Goal: Find specific page/section

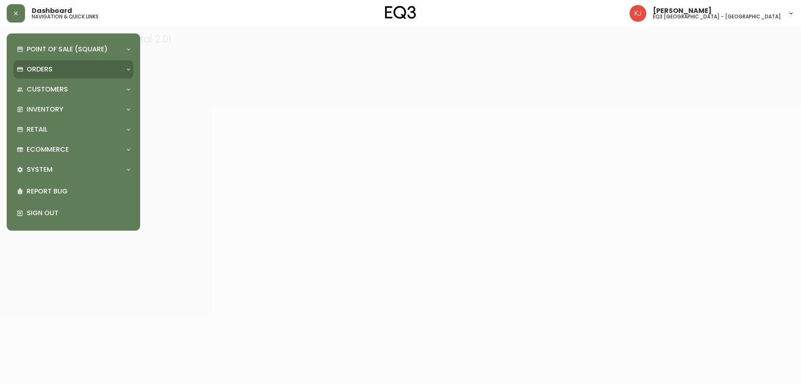
click at [61, 73] on div "Orders" at bounding box center [69, 69] width 105 height 9
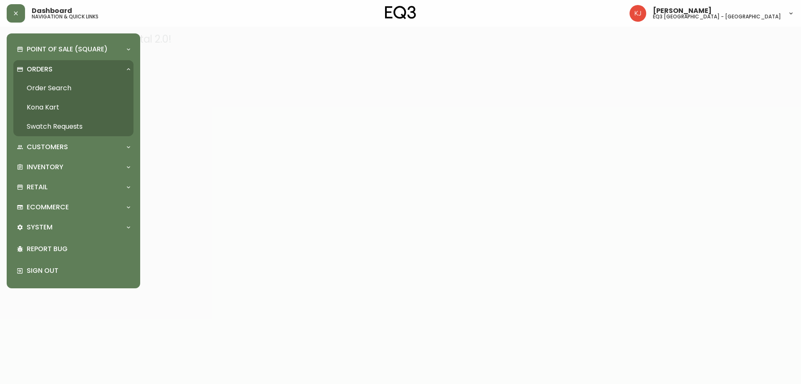
click at [55, 86] on link "Order Search" at bounding box center [73, 87] width 120 height 19
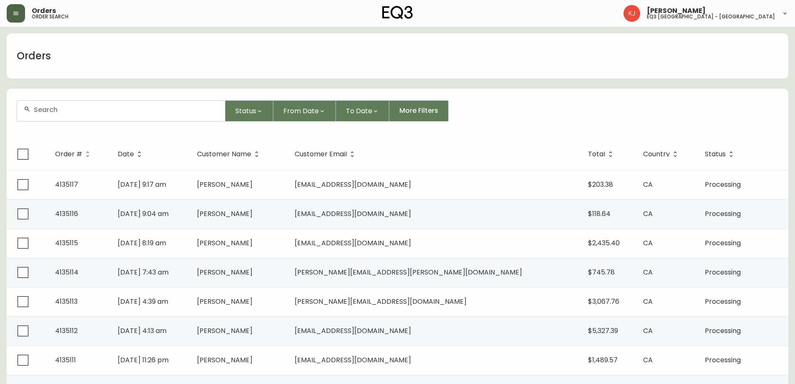
click at [20, 14] on button "button" at bounding box center [16, 13] width 18 height 18
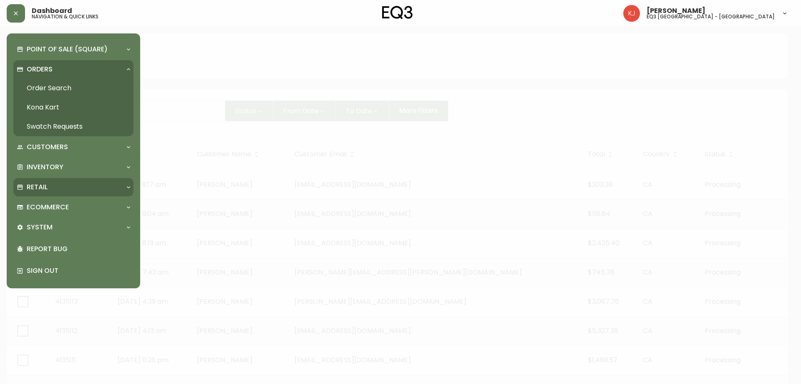
click at [40, 184] on p "Retail" at bounding box center [37, 186] width 21 height 9
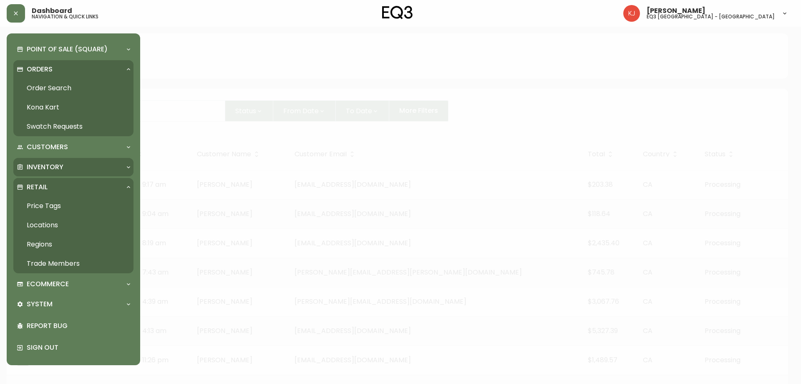
click at [49, 158] on div "Inventory" at bounding box center [73, 167] width 120 height 18
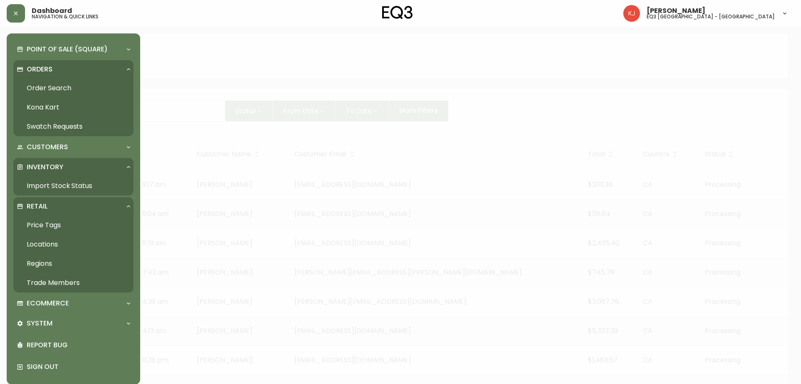
click at [51, 162] on p "Inventory" at bounding box center [45, 166] width 37 height 9
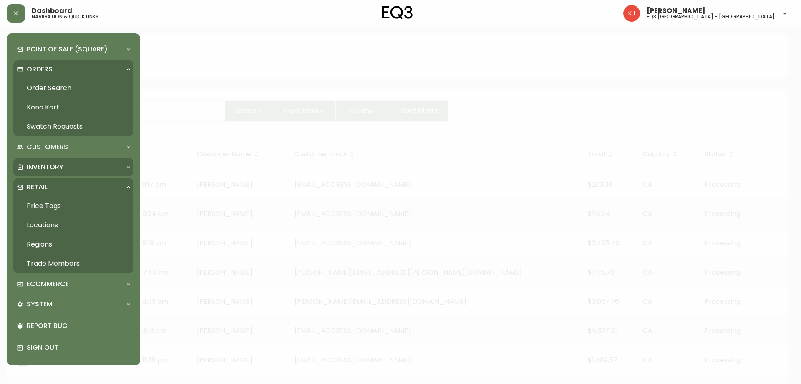
click at [52, 163] on p "Inventory" at bounding box center [45, 166] width 37 height 9
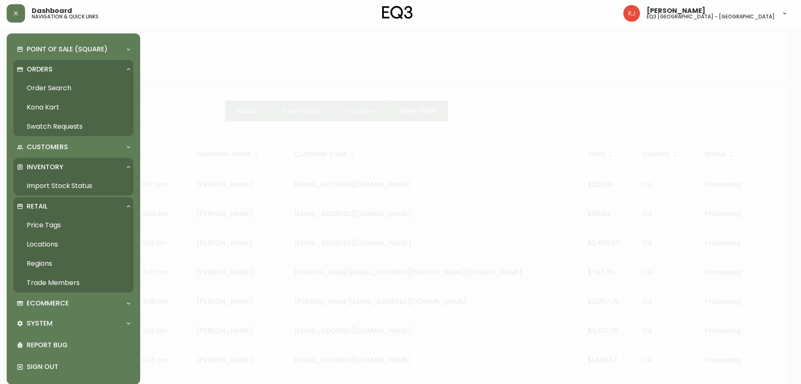
click at [52, 183] on link "Import Stock Status" at bounding box center [73, 185] width 120 height 19
